Goal: Task Accomplishment & Management: Manage account settings

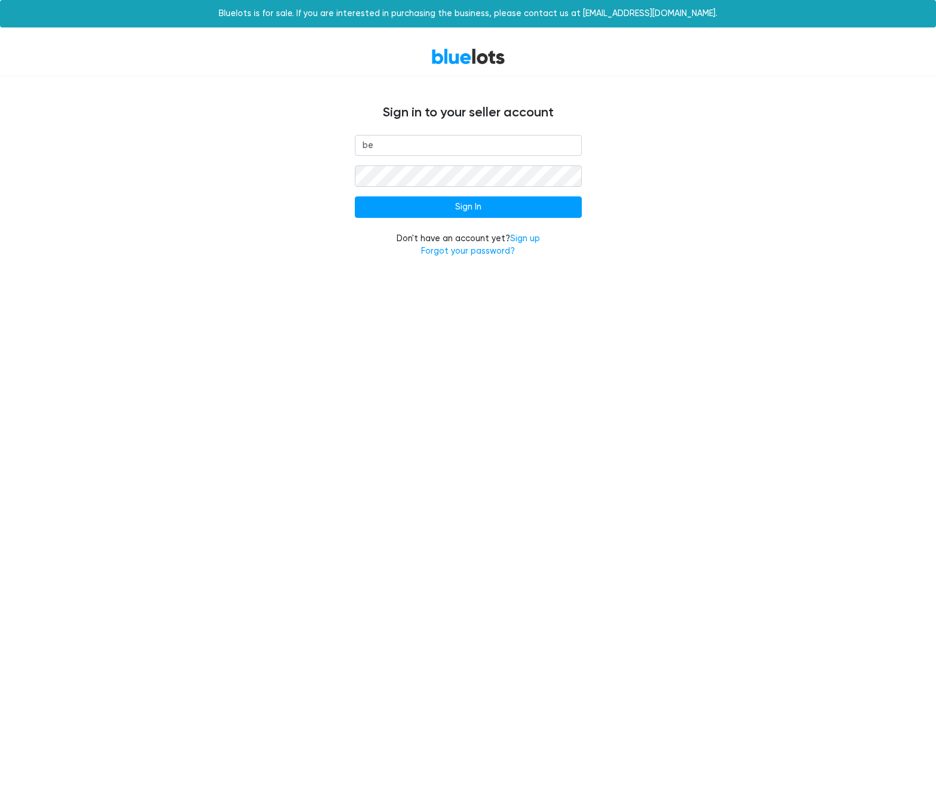
type input "b"
type input "[PERSON_NAME][EMAIL_ADDRESS][DOMAIN_NAME]"
click at [462, 206] on input "Sign In" at bounding box center [468, 206] width 227 height 21
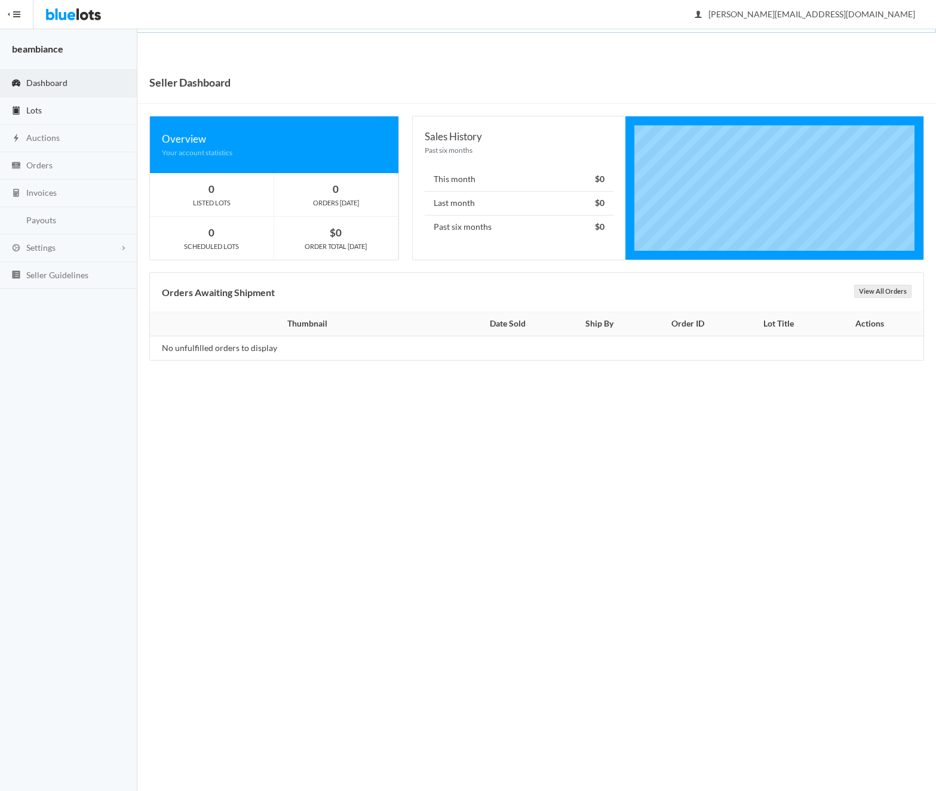
click at [38, 105] on span "Lots" at bounding box center [34, 110] width 16 height 10
